Goal: Register for event/course

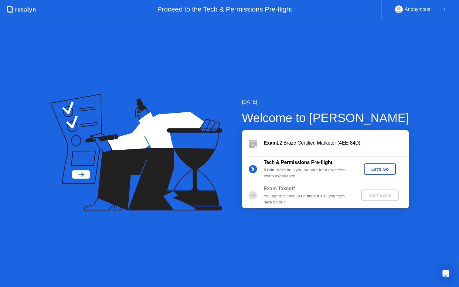
click at [387, 169] on div "Let's Go" at bounding box center [379, 168] width 27 height 5
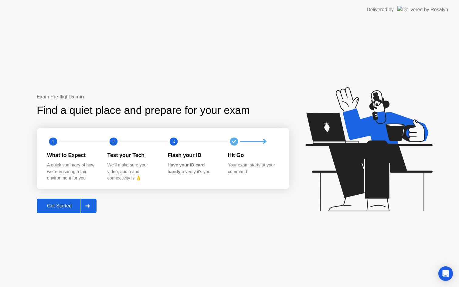
click at [68, 208] on div "Get Started" at bounding box center [60, 205] width 42 height 5
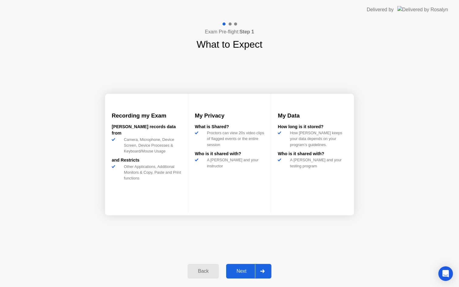
click at [234, 271] on div "Next" at bounding box center [241, 270] width 27 height 5
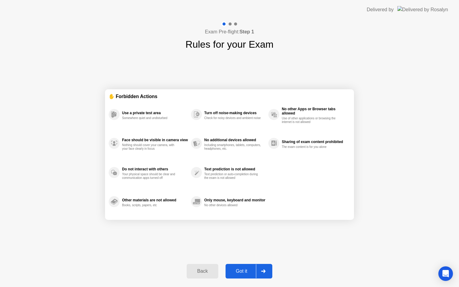
click at [244, 273] on div "Got it" at bounding box center [241, 270] width 29 height 5
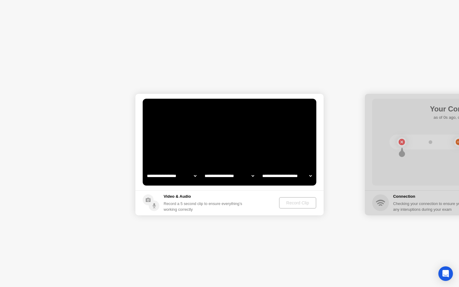
select select "**********"
select select "*******"
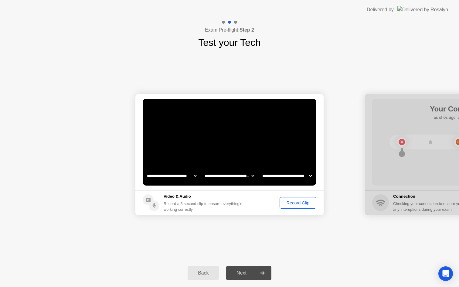
click at [247, 273] on div "Next" at bounding box center [241, 272] width 27 height 5
click at [301, 201] on div "Record Clip" at bounding box center [297, 202] width 32 height 5
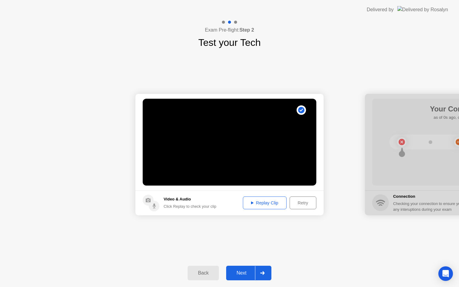
click at [247, 274] on div "Next" at bounding box center [241, 272] width 27 height 5
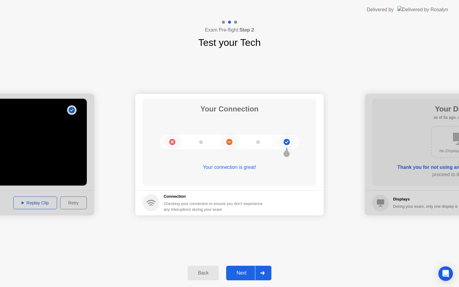
click at [248, 270] on div "Next" at bounding box center [241, 272] width 27 height 5
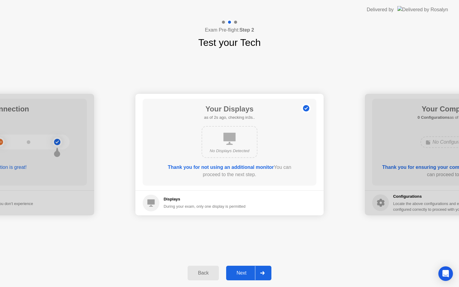
click at [248, 270] on div "Next" at bounding box center [241, 272] width 27 height 5
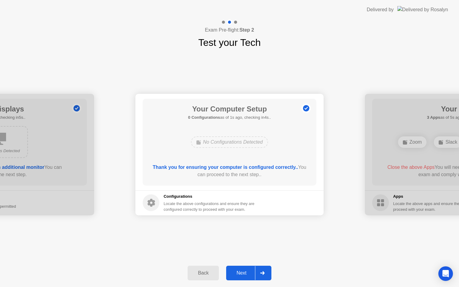
click at [249, 270] on div "Next" at bounding box center [241, 272] width 27 height 5
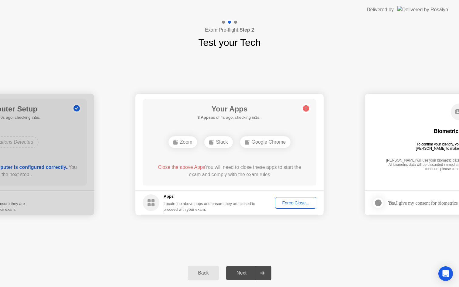
click at [301, 203] on div "Force Close..." at bounding box center [295, 202] width 37 height 5
click at [235, 274] on div "Next" at bounding box center [241, 272] width 27 height 5
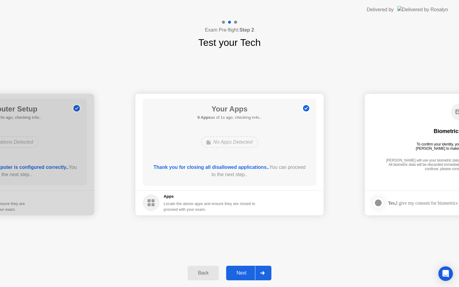
click at [245, 274] on div "Next" at bounding box center [241, 272] width 27 height 5
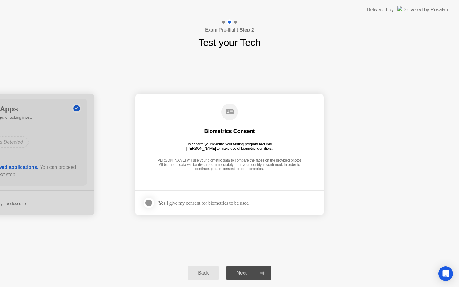
click at [185, 203] on div "Yes, I give my consent for biometrics to be used" at bounding box center [203, 203] width 90 height 6
click at [147, 202] on div at bounding box center [148, 202] width 7 height 7
click at [245, 274] on div "Next" at bounding box center [241, 272] width 27 height 5
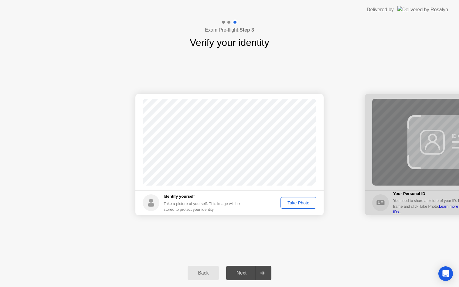
click at [295, 204] on div "Take Photo" at bounding box center [298, 202] width 32 height 5
click at [240, 272] on div "Next" at bounding box center [241, 272] width 27 height 5
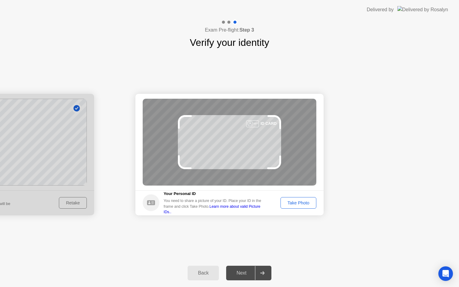
click at [290, 205] on div "Take Photo" at bounding box center [298, 202] width 32 height 5
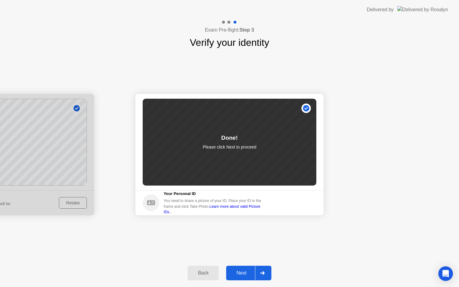
click at [241, 272] on div "Next" at bounding box center [241, 272] width 27 height 5
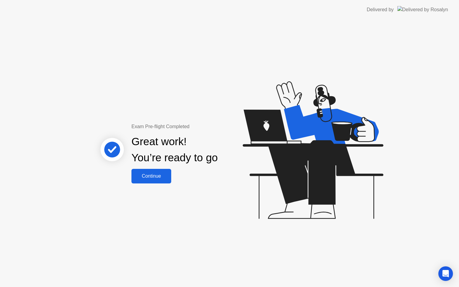
click at [163, 177] on div "Continue" at bounding box center [151, 175] width 36 height 5
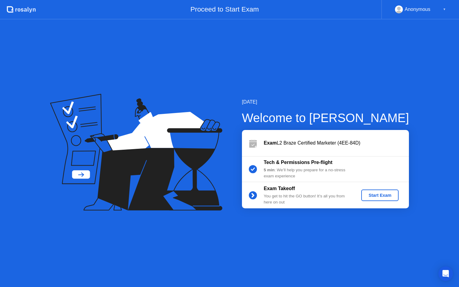
click at [382, 195] on div "Start Exam" at bounding box center [379, 195] width 32 height 5
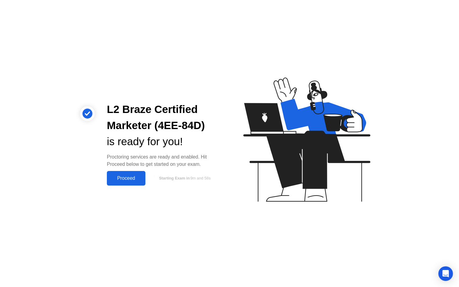
click at [126, 182] on button "Proceed" at bounding box center [126, 178] width 39 height 15
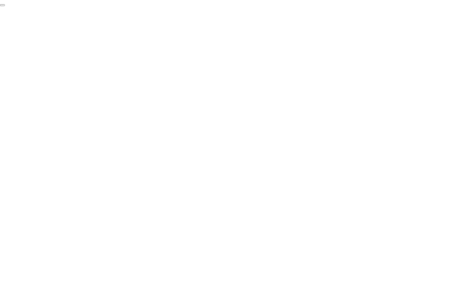
click div "End Proctoring Session"
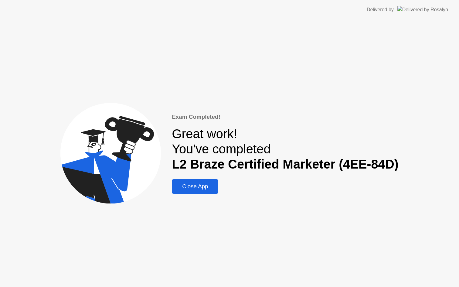
click at [201, 190] on button "Close App" at bounding box center [195, 186] width 46 height 15
